Goal: Contribute content: Contribute content

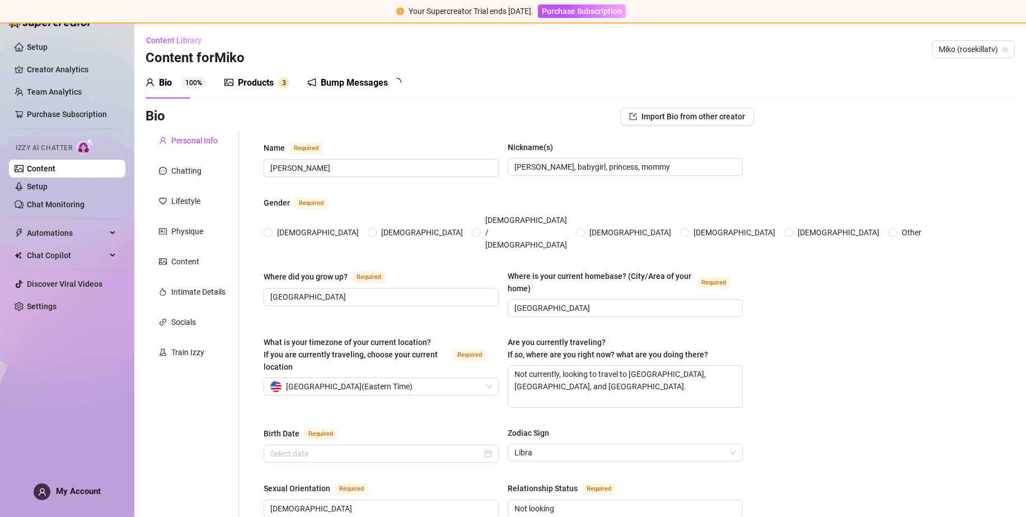
radio input "true"
type input "[DATE]"
click at [259, 83] on div "Products" at bounding box center [256, 82] width 36 height 13
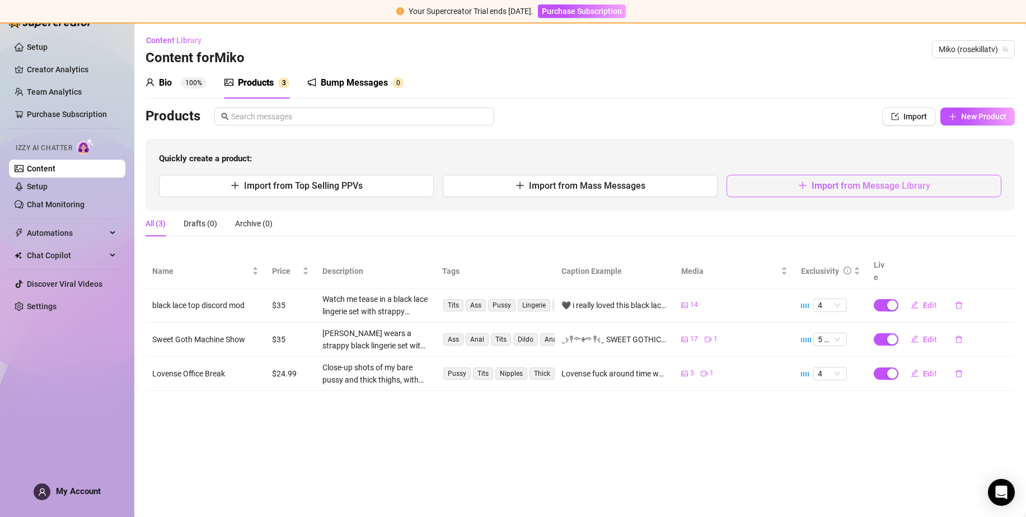
click at [845, 184] on span "Import from Message Library" at bounding box center [871, 185] width 119 height 11
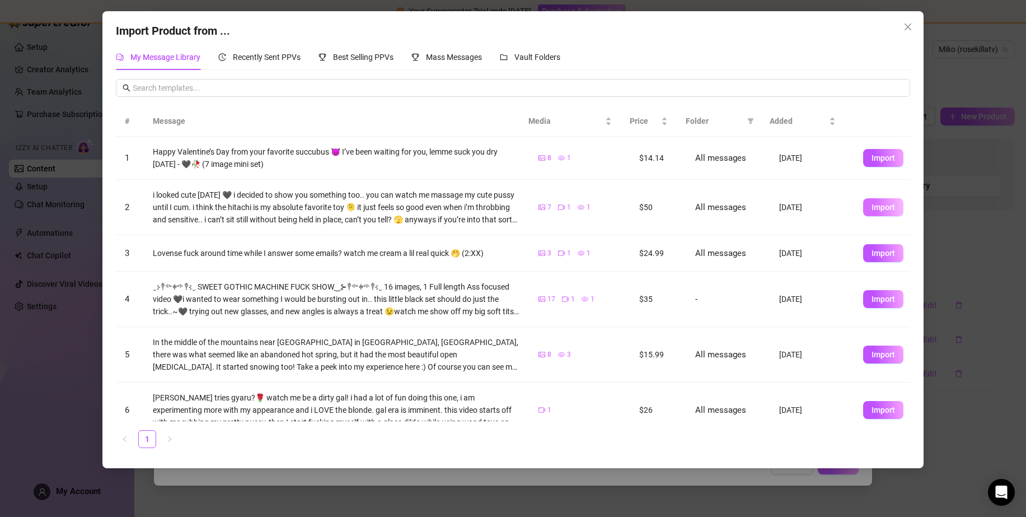
click at [873, 210] on span "Import" at bounding box center [884, 207] width 24 height 9
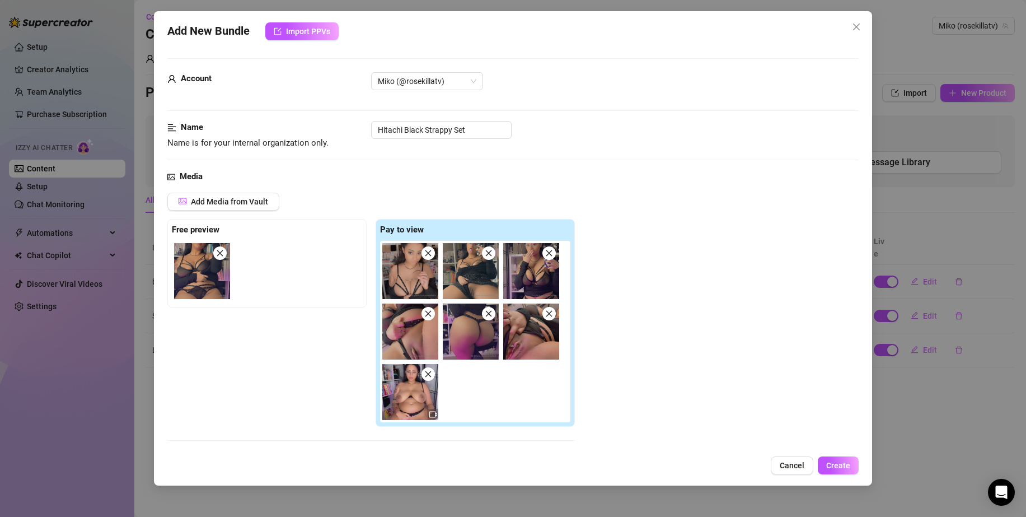
scroll to position [224, 0]
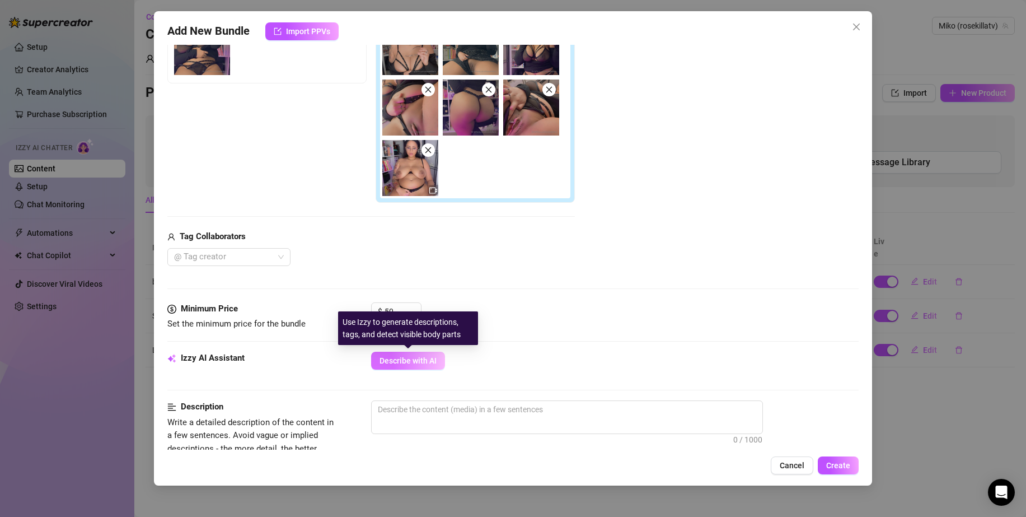
click at [426, 364] on span "Describe with AI" at bounding box center [408, 360] width 57 height 9
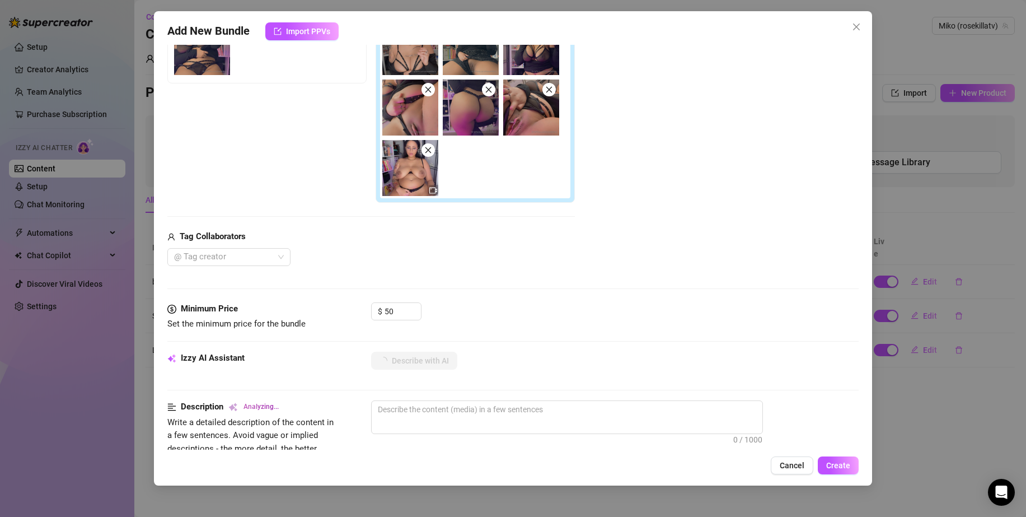
type textarea "Miko"
type textarea "[PERSON_NAME]"
type textarea "[PERSON_NAME] teases"
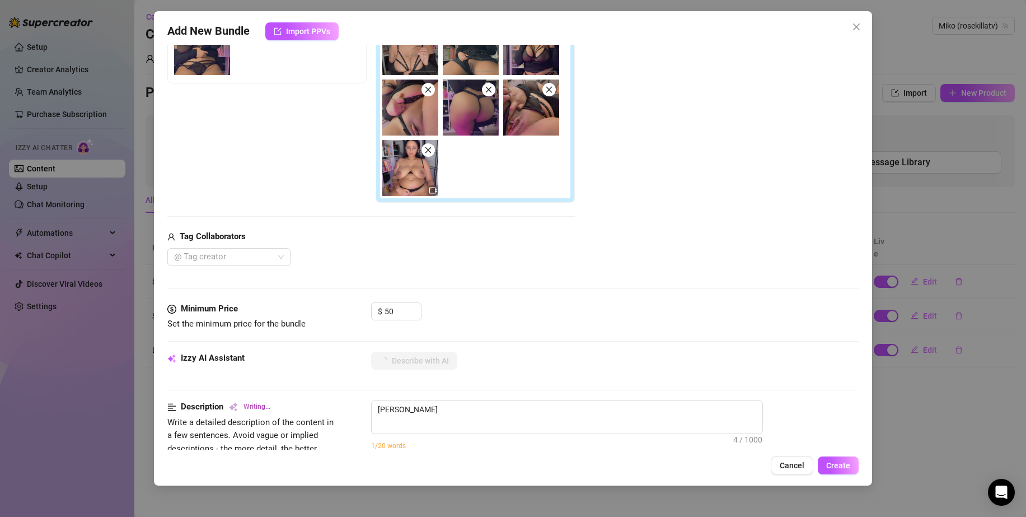
type textarea "[PERSON_NAME] teases"
type textarea "[PERSON_NAME] teases in"
type textarea "[PERSON_NAME] teases in a"
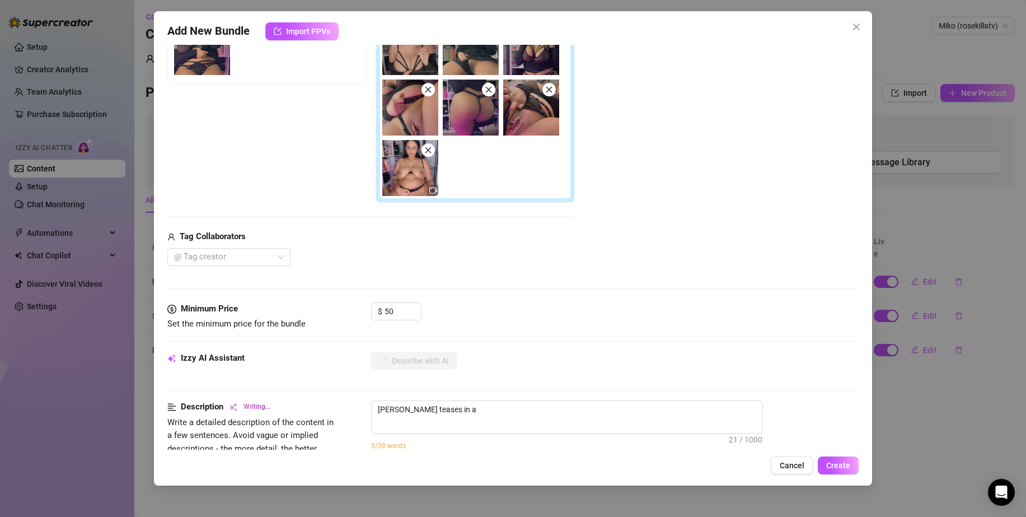
type textarea "[PERSON_NAME] teases in a sheer"
type textarea "[PERSON_NAME] teases in a sheer black"
type textarea "[PERSON_NAME] teases in a sheer black strappy"
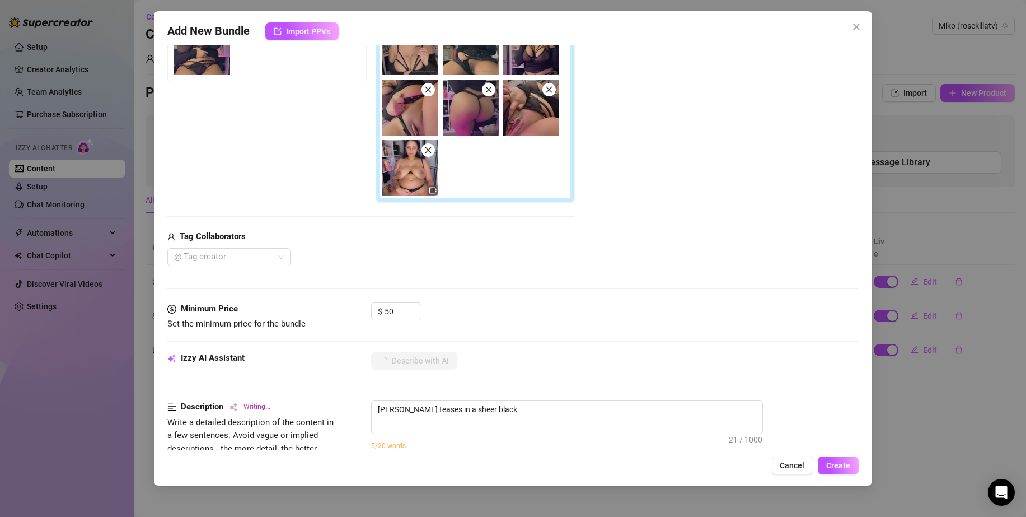
type textarea "[PERSON_NAME] teases in a sheer black strappy"
type textarea "[PERSON_NAME] teases in a sheer black strappy bra"
type textarea "[PERSON_NAME] teases in a sheer black strappy bra and"
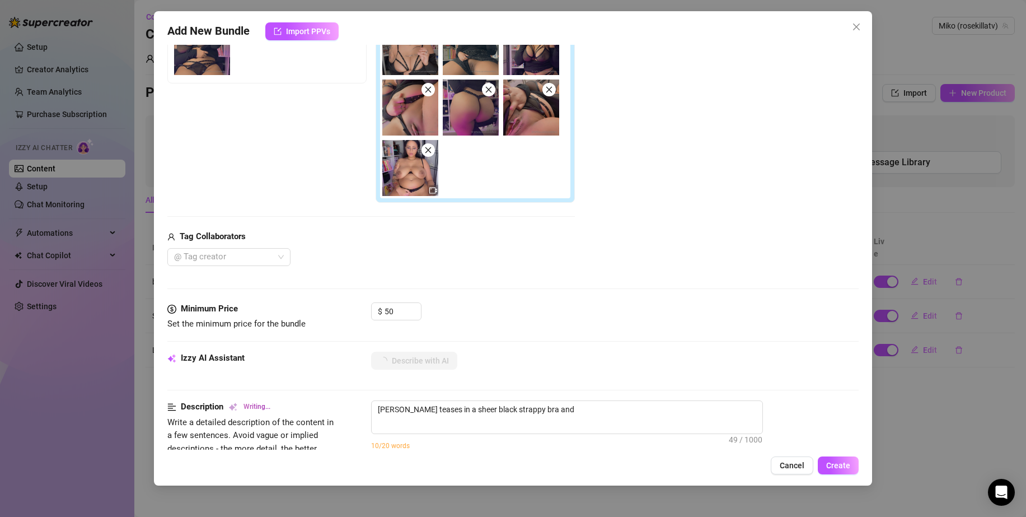
type textarea "[PERSON_NAME] teases in a sheer black strappy bra and matching"
type textarea "[PERSON_NAME] teases in a sheer black strappy bra and matching studded"
type textarea "[PERSON_NAME] teases in a sheer black strappy bra and matching studded thong,"
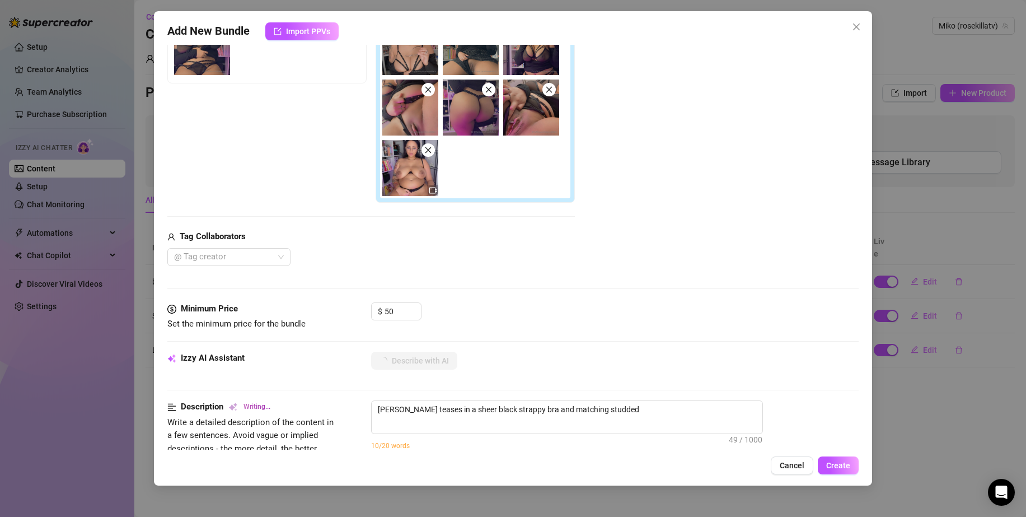
type textarea "[PERSON_NAME] teases in a sheer black strappy bra and matching studded thong,"
type textarea "[PERSON_NAME] teases in a sheer black strappy bra and matching studded thong, s…"
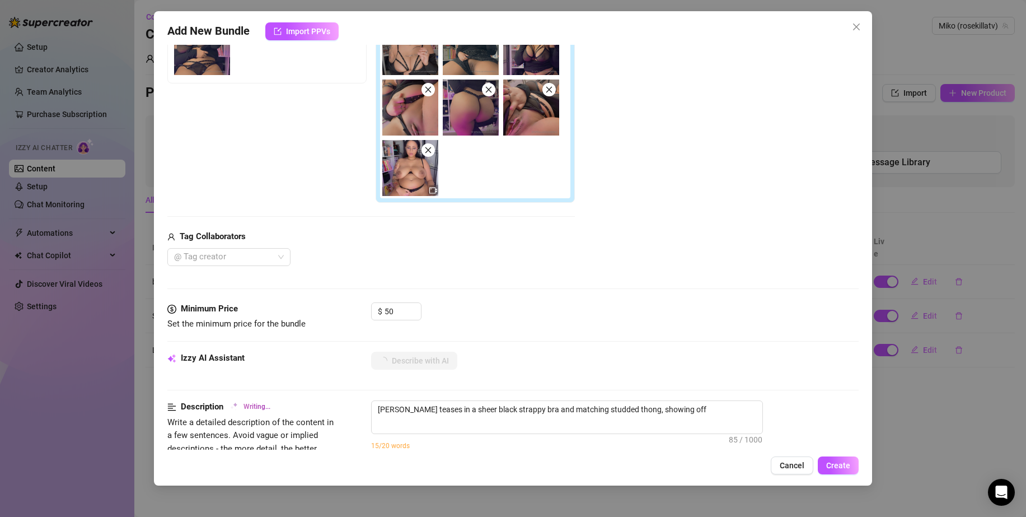
type textarea "[PERSON_NAME] teases in a sheer black strappy bra and matching studded thong, s…"
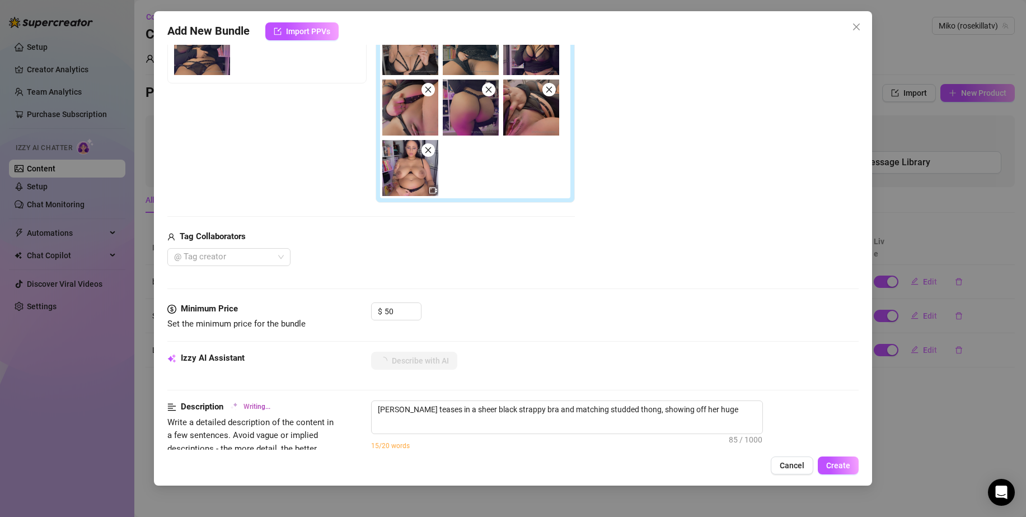
type textarea "[PERSON_NAME] teases in a sheer black strappy bra and matching studded thong, s…"
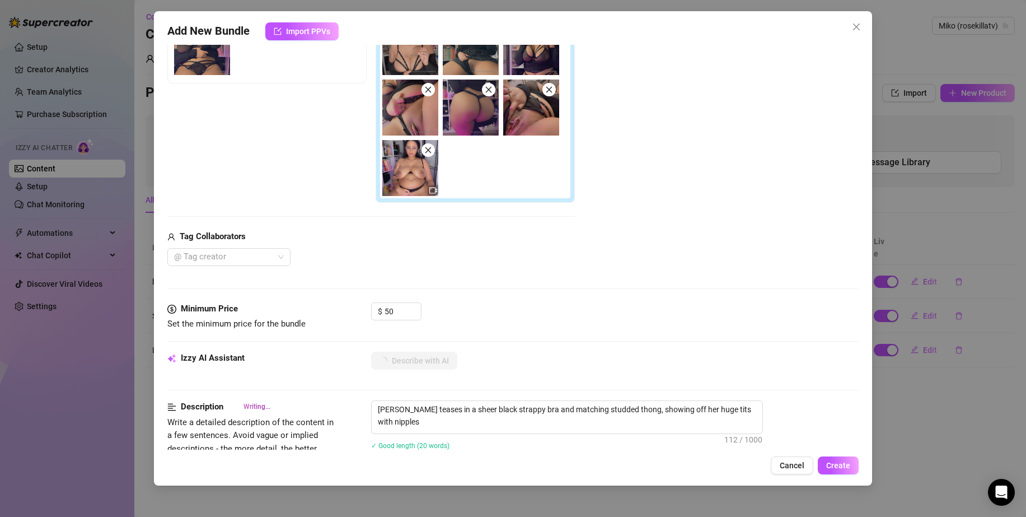
type textarea "[PERSON_NAME] teases in a sheer black strappy bra and matching studded thong, s…"
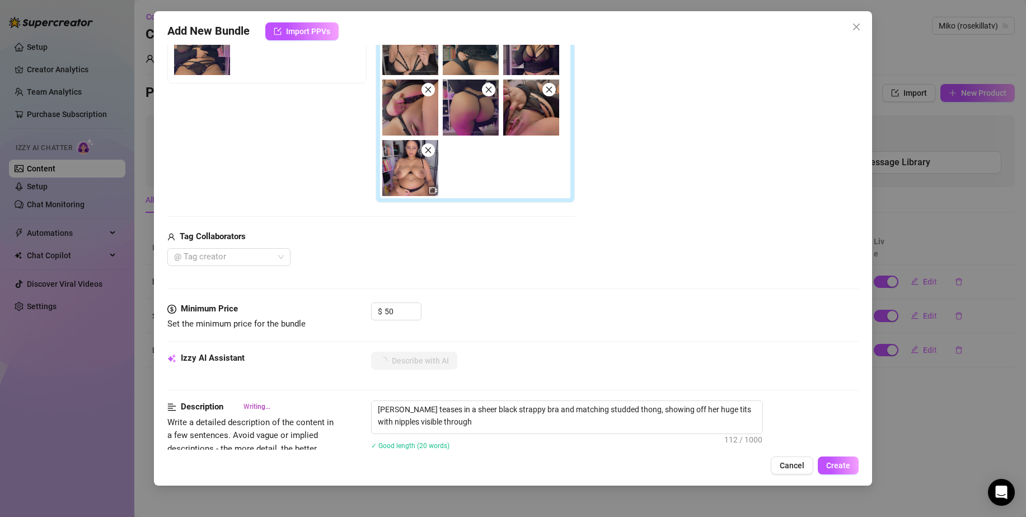
type textarea "[PERSON_NAME] teases in a sheer black strappy bra and matching studded thong, s…"
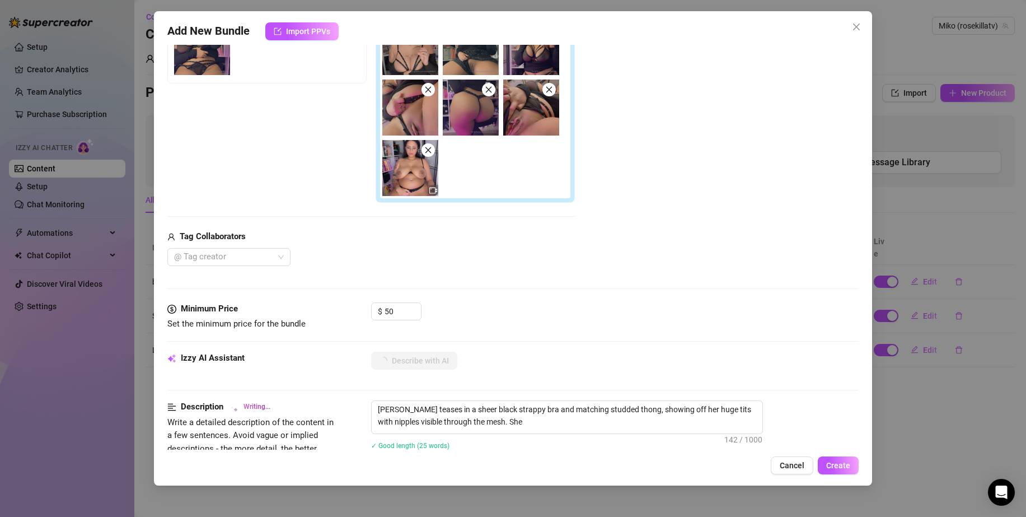
type textarea "[PERSON_NAME] teases in a sheer black strappy bra and matching studded thong, s…"
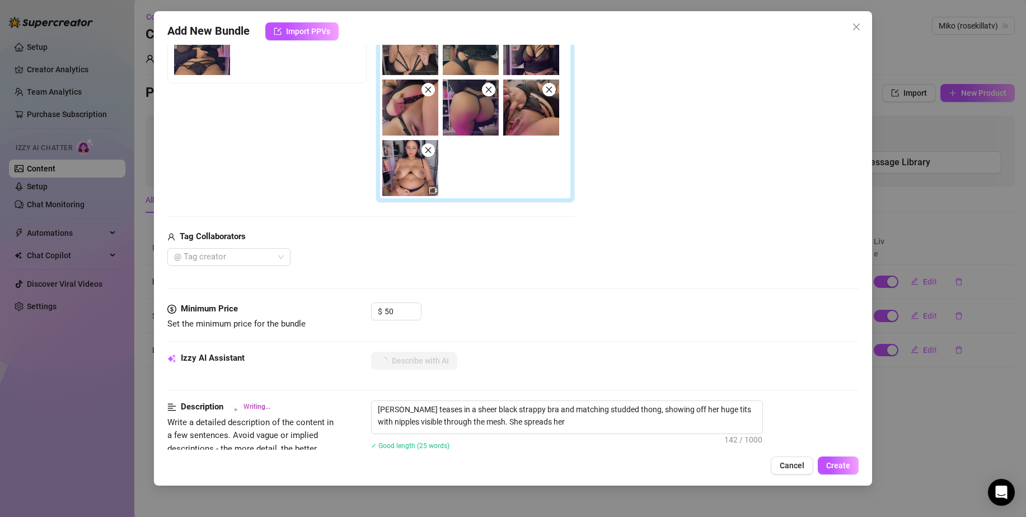
type textarea "[PERSON_NAME] teases in a sheer black strappy bra and matching studded thong, s…"
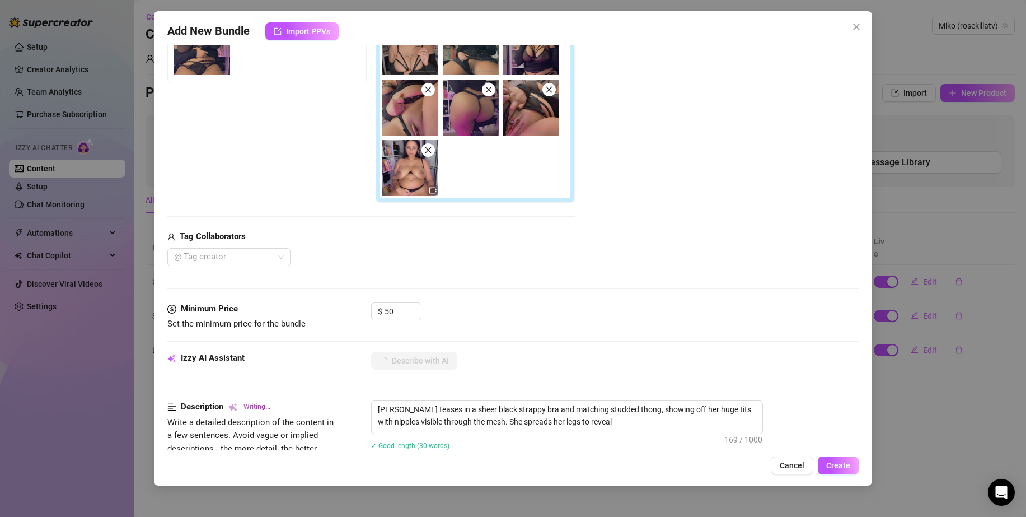
type textarea "[PERSON_NAME] teases in a sheer black strappy bra and matching studded thong, s…"
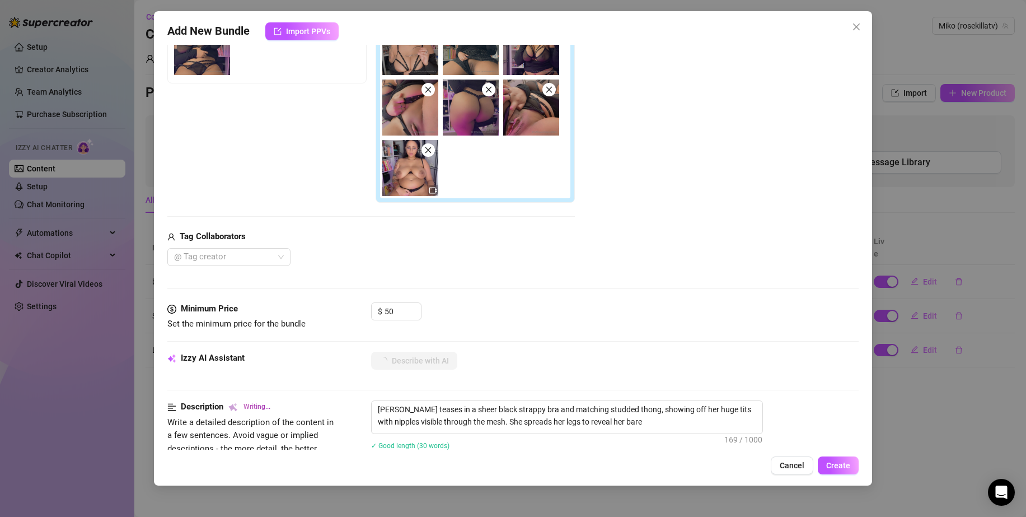
type textarea "[PERSON_NAME] teases in a sheer black strappy bra and matching studded thong, s…"
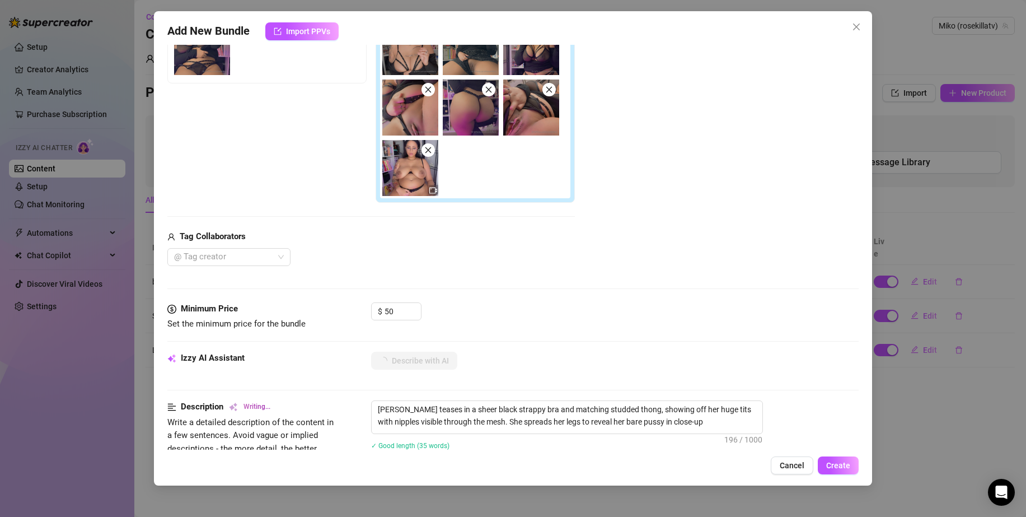
type textarea "[PERSON_NAME] teases in a sheer black strappy bra and matching studded thong, s…"
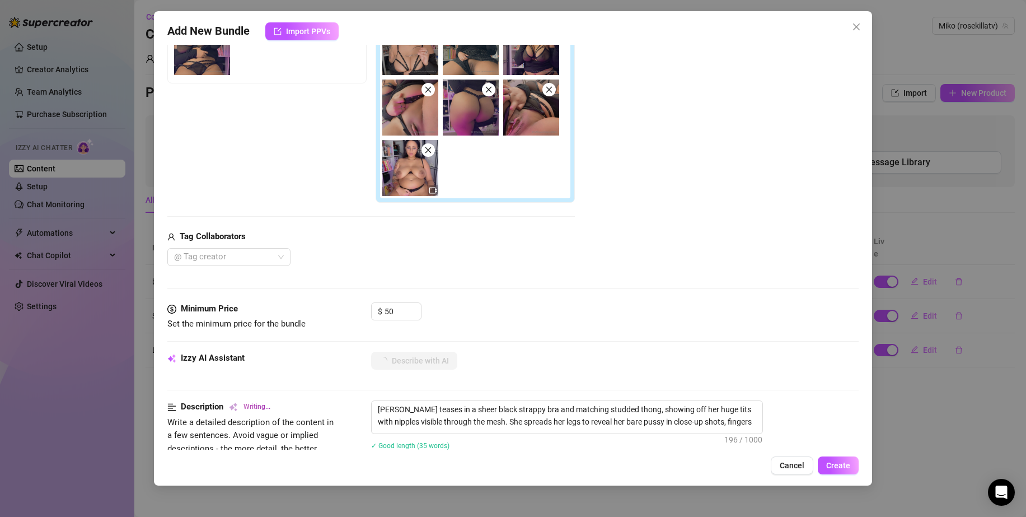
type textarea "[PERSON_NAME] teases in a sheer black strappy bra and matching studded thong, s…"
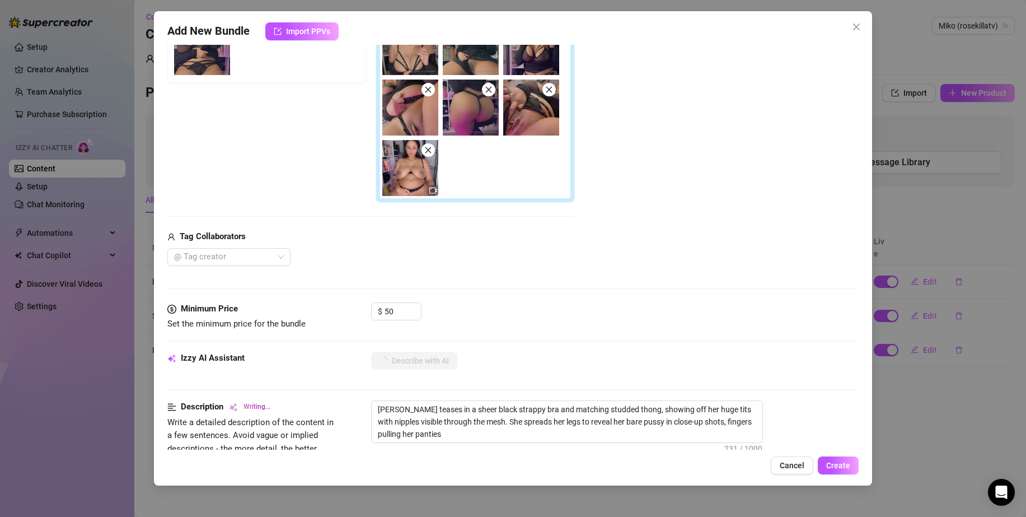
type textarea "[PERSON_NAME] teases in a sheer black strappy bra and matching studded thong, s…"
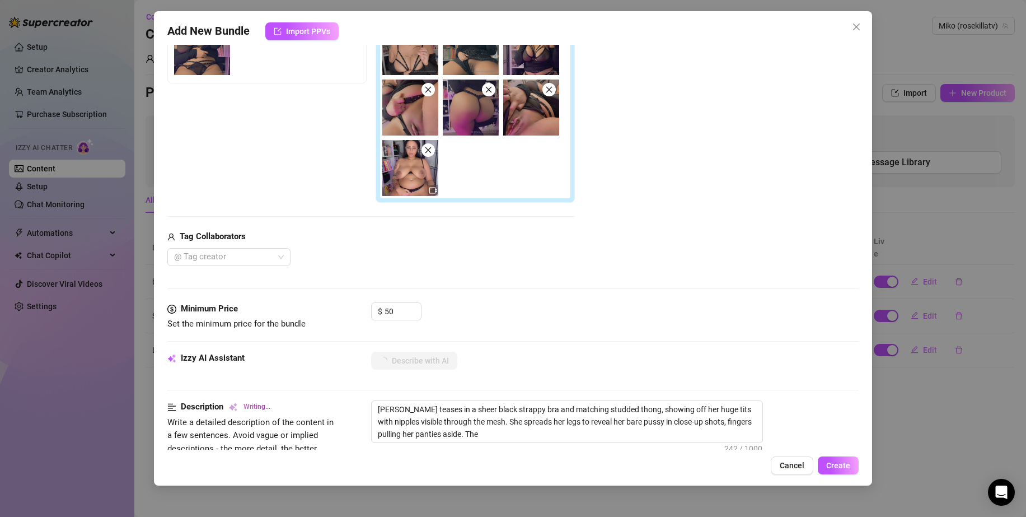
type textarea "[PERSON_NAME] teases in a sheer black strappy bra and matching studded thong, s…"
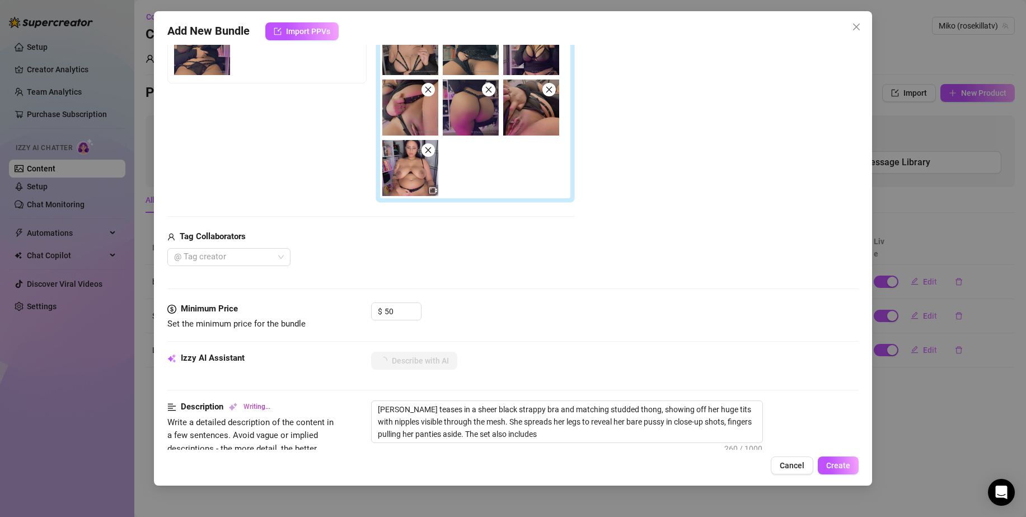
type textarea "[PERSON_NAME] teases in a sheer black strappy bra and matching studded thong, s…"
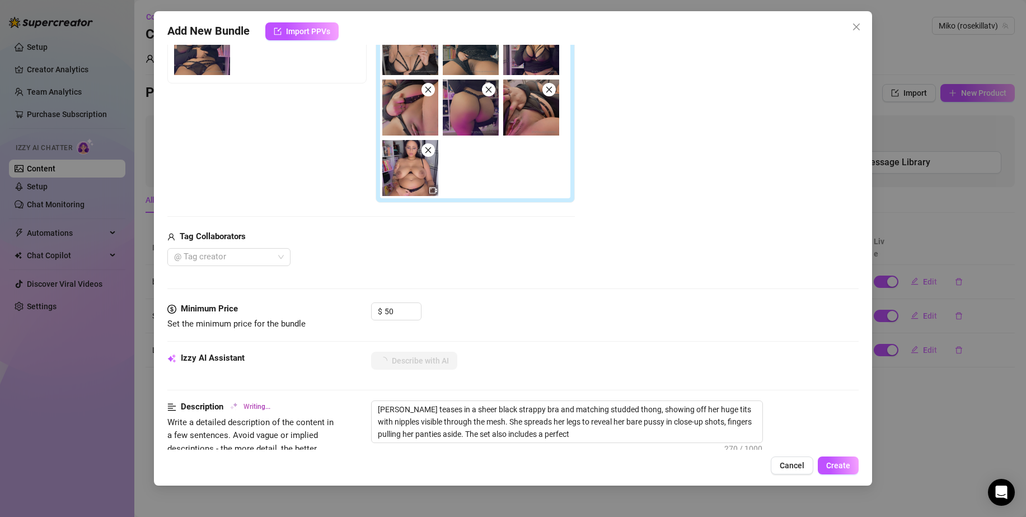
type textarea "[PERSON_NAME] teases in a sheer black strappy bra and matching studded thong, s…"
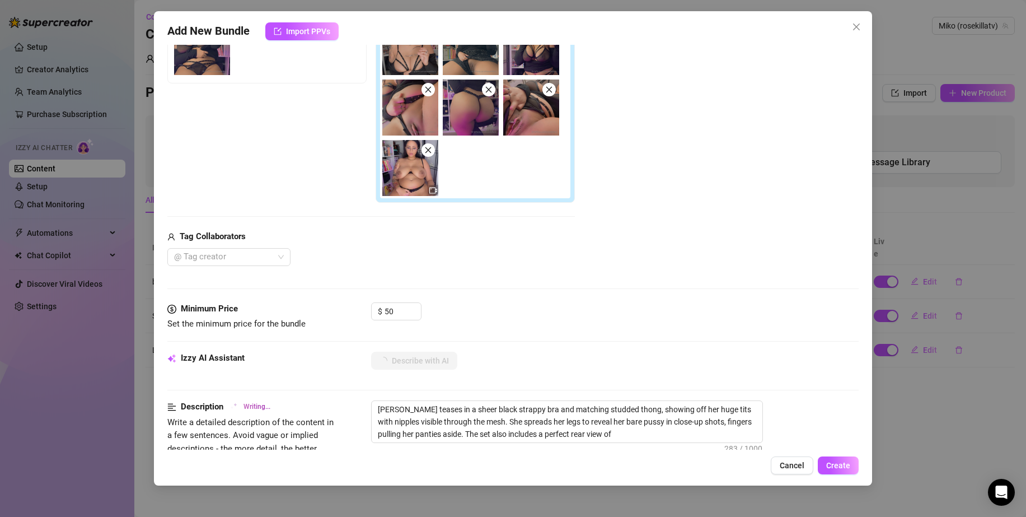
type textarea "[PERSON_NAME] teases in a sheer black strappy bra and matching studded thong, s…"
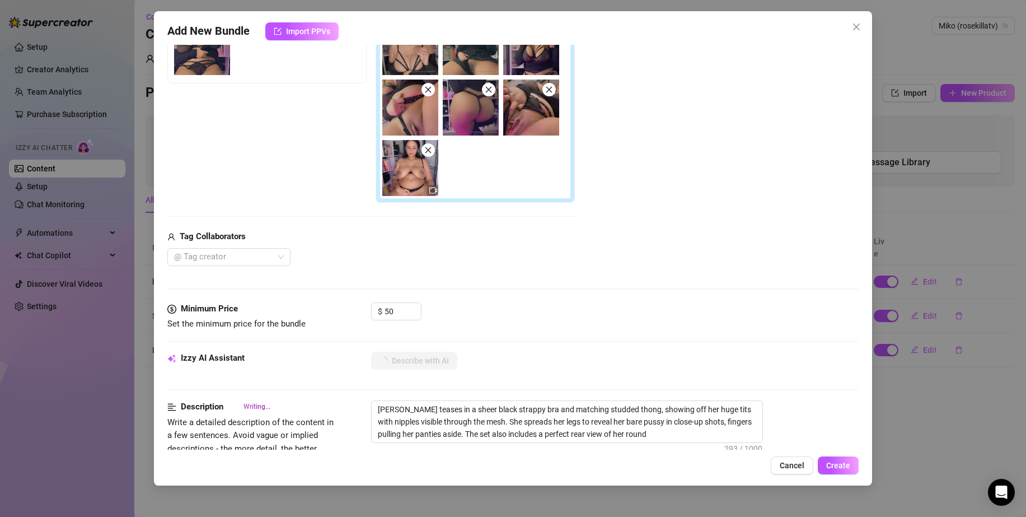
type textarea "[PERSON_NAME] teases in a sheer black strappy bra and matching studded thong, s…"
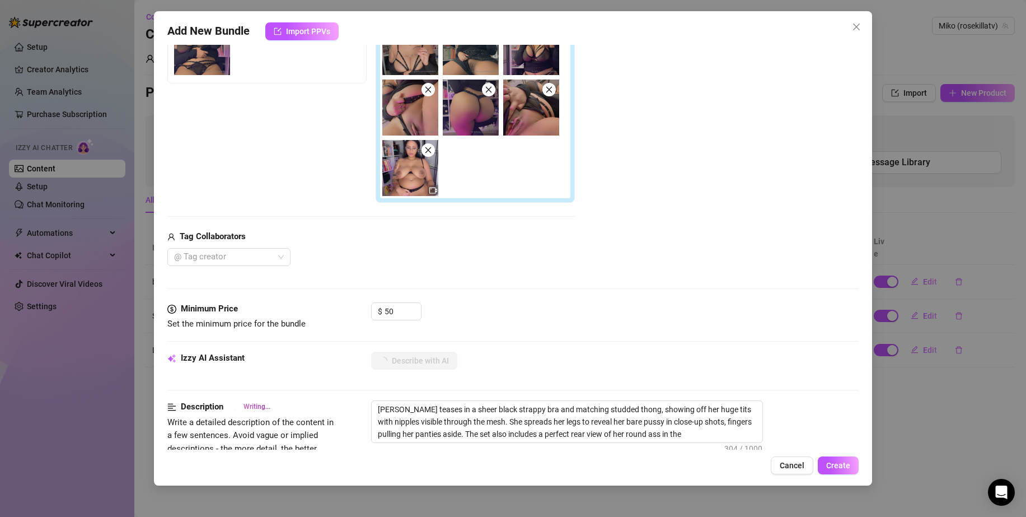
type textarea "[PERSON_NAME] teases in a sheer black strappy bra and matching studded thong, s…"
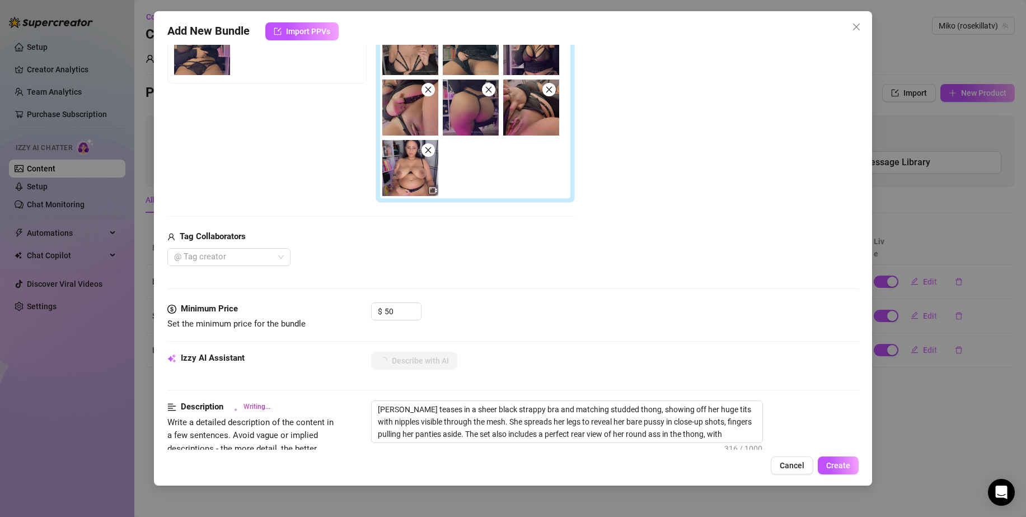
type textarea "[PERSON_NAME] teases in a sheer black strappy bra and matching studded thong, s…"
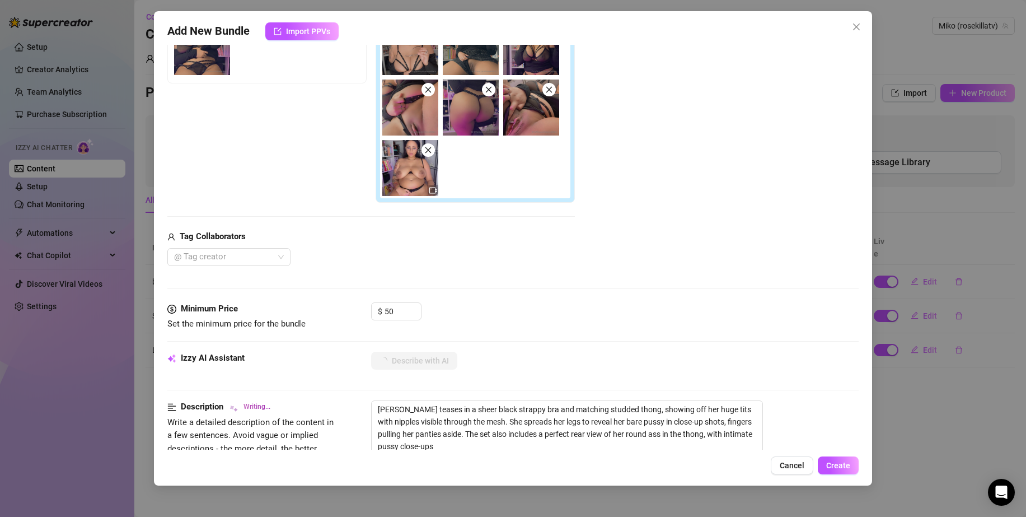
type textarea "[PERSON_NAME] teases in a sheer black strappy bra and matching studded thong, s…"
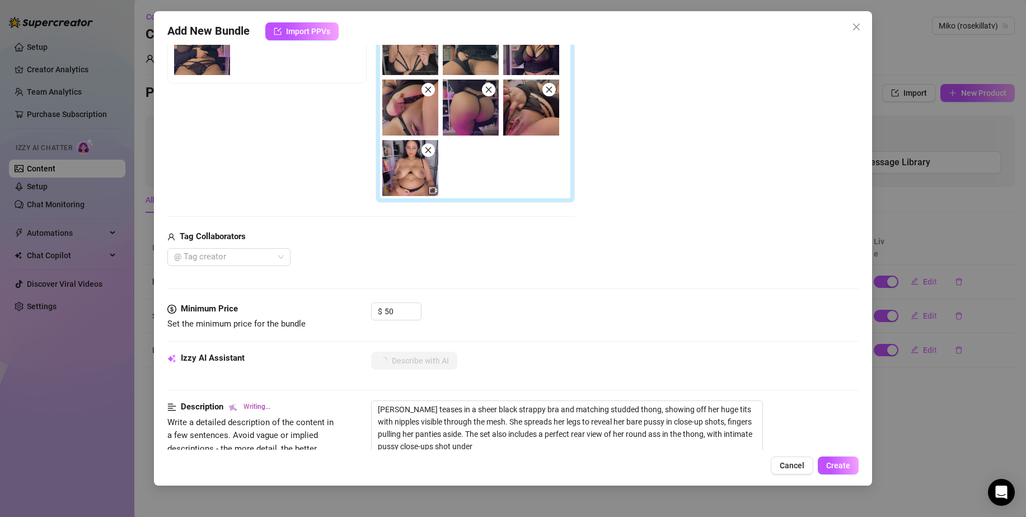
type textarea "[PERSON_NAME] teases in a sheer black strappy bra and matching studded thong, s…"
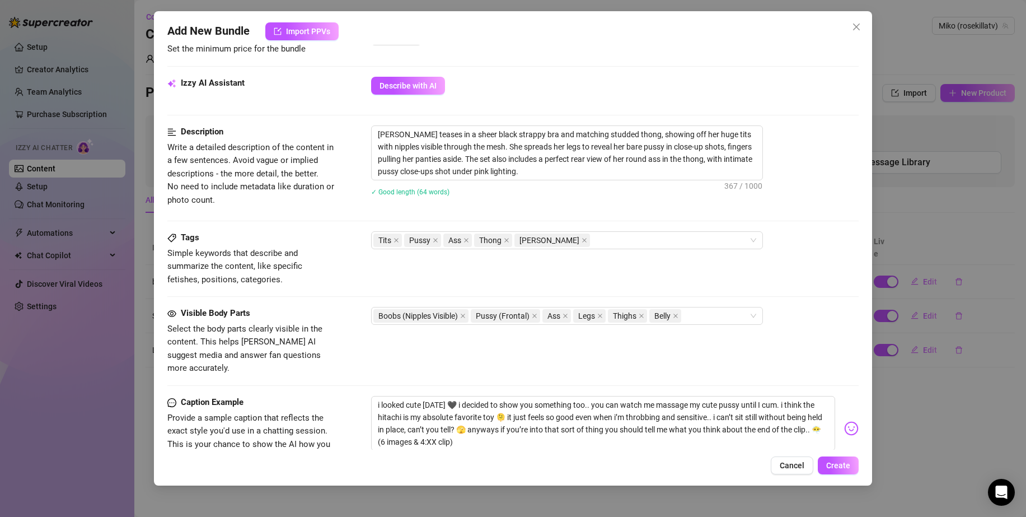
scroll to position [504, 0]
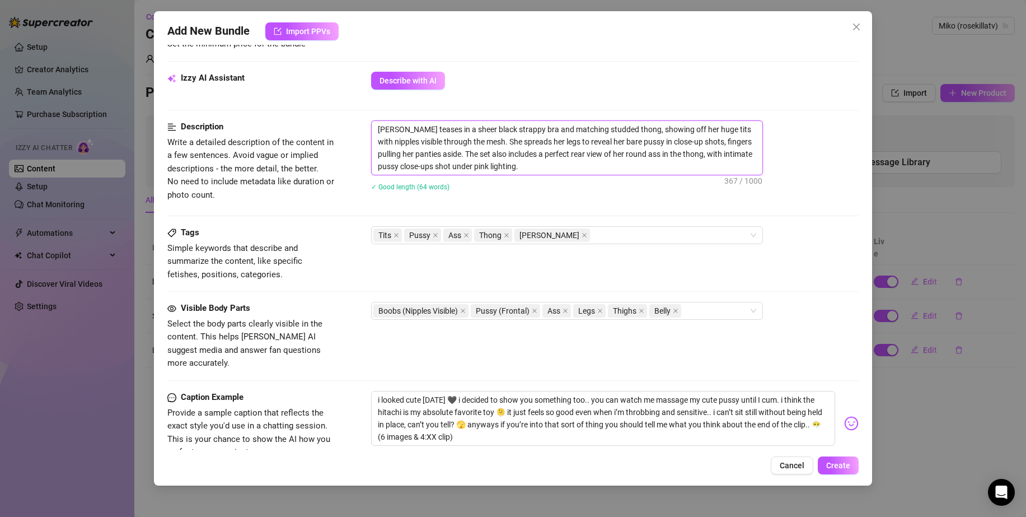
drag, startPoint x: 555, startPoint y: 162, endPoint x: 437, endPoint y: 166, distance: 118.2
click at [437, 166] on textarea "[PERSON_NAME] teases in a sheer black strappy bra and matching studded thong, s…" at bounding box center [567, 148] width 391 height 54
type textarea "[PERSON_NAME] teases in a sheer black strappy bra and matching studded thong, s…"
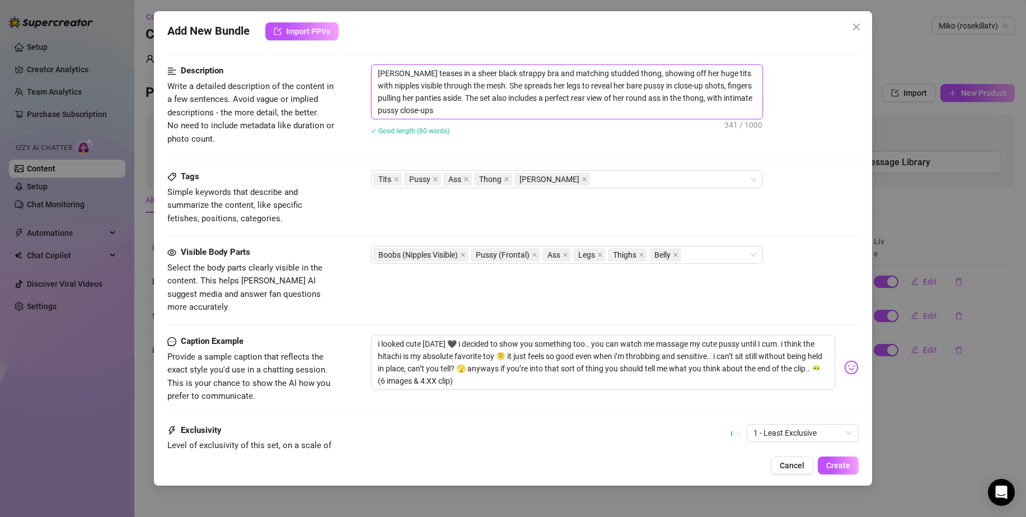
scroll to position [659, 0]
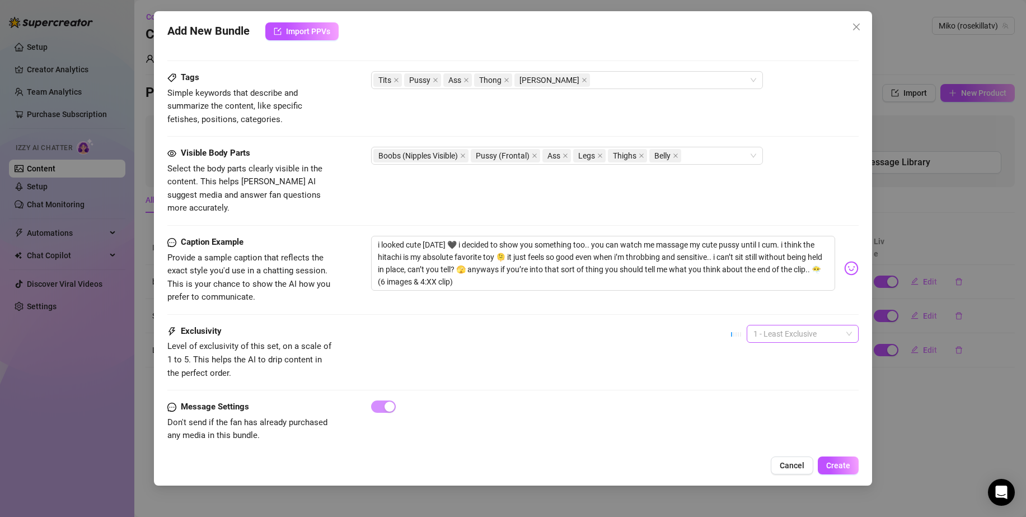
click at [778, 325] on span "1 - Least Exclusive" at bounding box center [803, 333] width 99 height 17
type textarea "[PERSON_NAME] teases in a sheer black strappy bra and matching studded thong, s…"
click at [806, 392] on div "4" at bounding box center [793, 396] width 94 height 12
click at [844, 462] on span "Create" at bounding box center [838, 465] width 24 height 9
